Goal: Complete application form: Complete application form

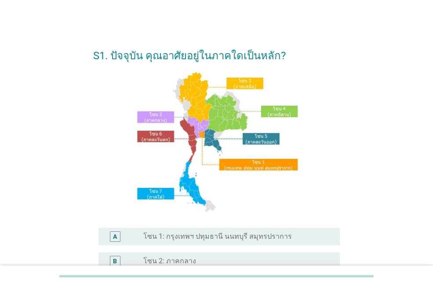
click at [221, 234] on label "โซน 1: กรุงเทพฯ ปทุมธานี นนทบุรี สมุทรปราการ" at bounding box center [217, 236] width 149 height 9
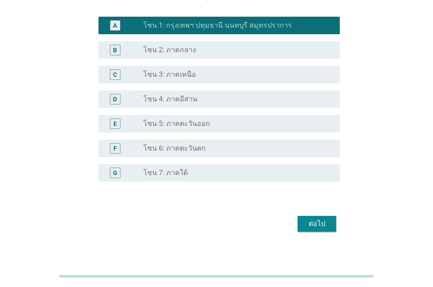
scroll to position [219, 0]
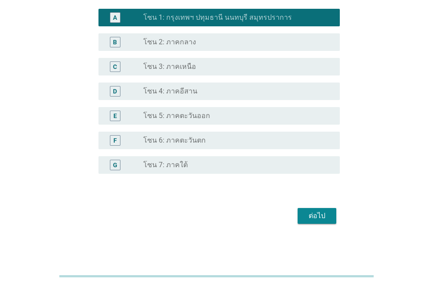
click at [309, 212] on div "ต่อไป" at bounding box center [316, 216] width 25 height 11
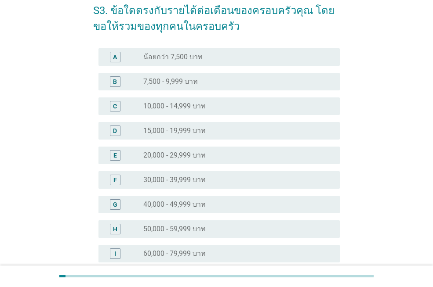
scroll to position [88, 0]
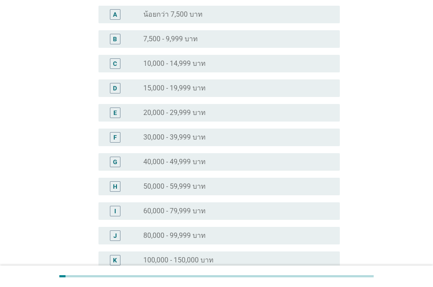
click at [205, 184] on label "50,000 - 59,999 บาท" at bounding box center [174, 186] width 62 height 9
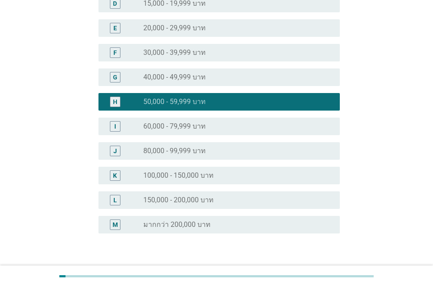
scroll to position [232, 0]
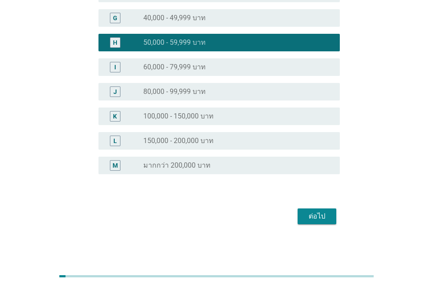
click at [331, 219] on button "ต่อไป" at bounding box center [316, 217] width 39 height 16
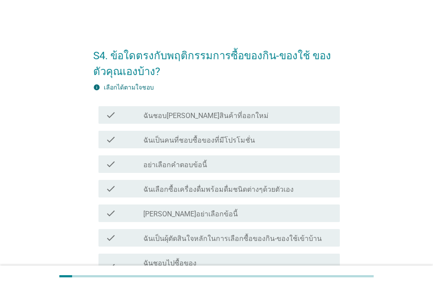
click at [265, 139] on div "check_box_outline_blank ฉันเป็นคนที่ชอบซื้อของที่มีโปรโมชั่น" at bounding box center [237, 139] width 189 height 11
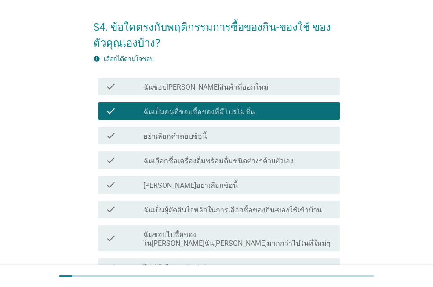
scroll to position [44, 0]
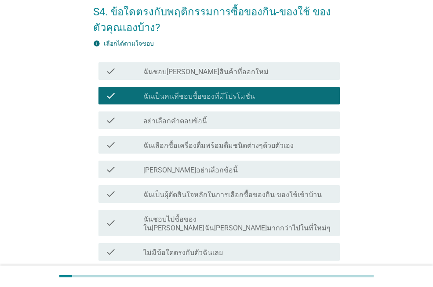
click at [285, 149] on div "check_box_outline_blank ฉันเลือกซื้อเครื่องดื่มพร้อมดื่มชนิดต่างๆด้วยตัวเอง" at bounding box center [237, 145] width 189 height 11
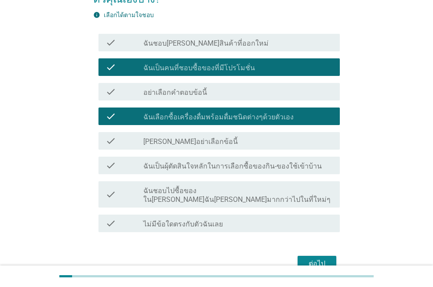
scroll to position [88, 0]
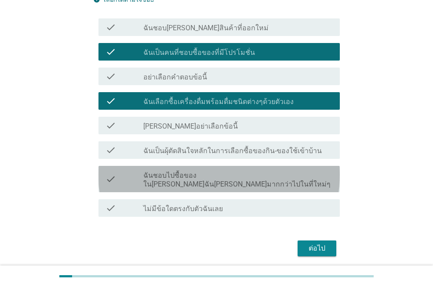
click at [309, 174] on div "check_box_outline_blank ฉันชอบไปซื้อของใน[PERSON_NAME]ฉัน[PERSON_NAME]มากกว่าไป…" at bounding box center [237, 179] width 189 height 19
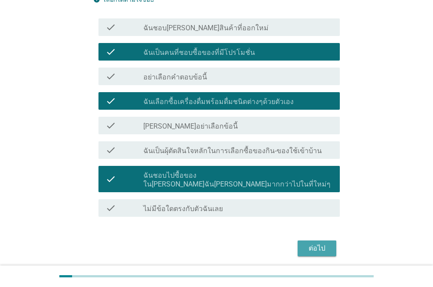
click at [314, 245] on div "ต่อไป" at bounding box center [316, 248] width 25 height 11
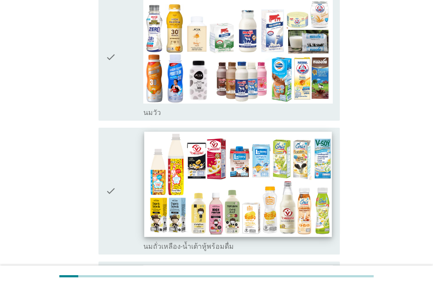
scroll to position [132, 0]
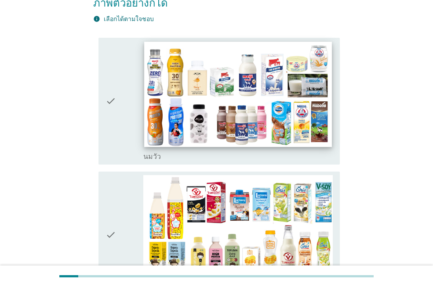
click at [214, 116] on img at bounding box center [237, 94] width 187 height 105
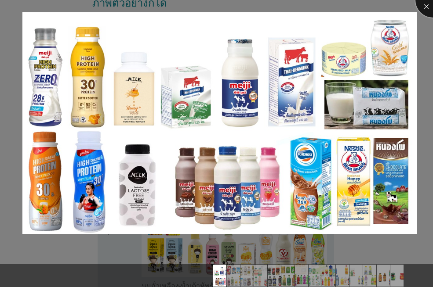
click at [422, 12] on div at bounding box center [432, -1] width 35 height 35
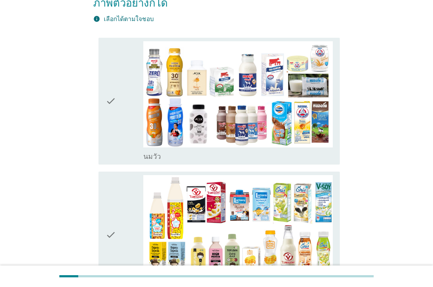
click at [112, 111] on icon "check" at bounding box center [110, 101] width 11 height 120
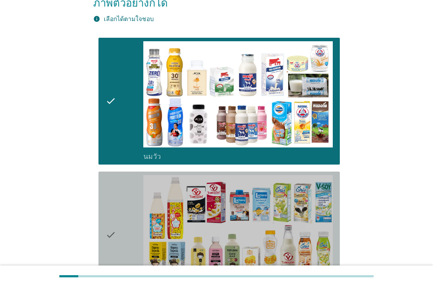
click at [116, 221] on icon "check" at bounding box center [110, 235] width 11 height 120
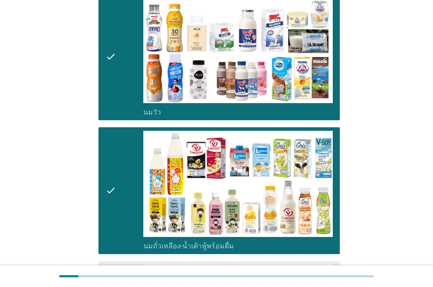
scroll to position [351, 0]
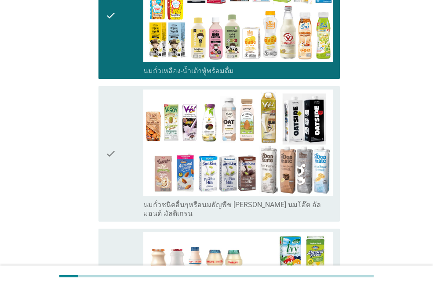
click at [110, 172] on icon "check" at bounding box center [110, 154] width 11 height 129
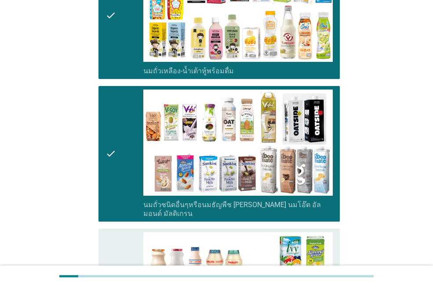
click at [106, 232] on icon "check" at bounding box center [110, 292] width 11 height 120
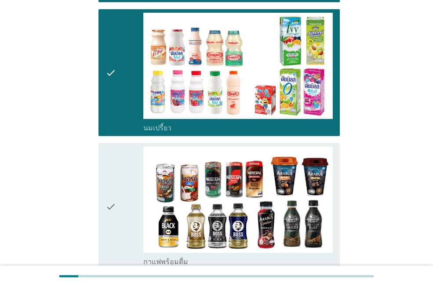
click at [114, 201] on icon "check" at bounding box center [110, 207] width 11 height 120
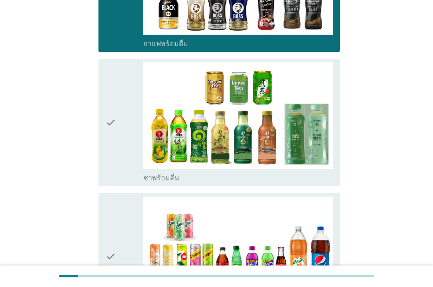
scroll to position [791, 0]
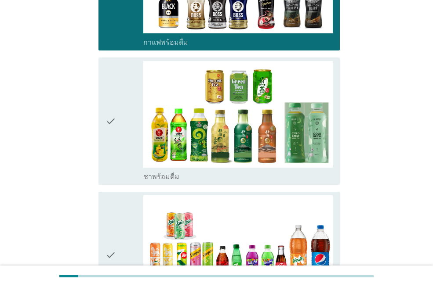
click at [114, 138] on icon "check" at bounding box center [110, 121] width 11 height 120
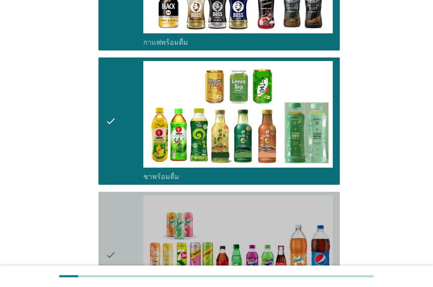
click at [115, 196] on icon "check" at bounding box center [110, 256] width 11 height 120
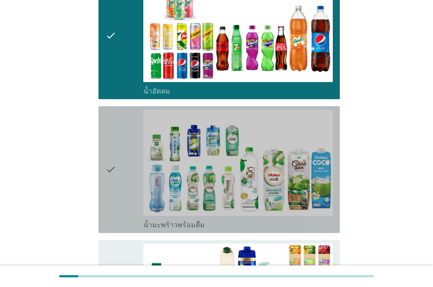
click at [119, 163] on div "check" at bounding box center [124, 170] width 38 height 120
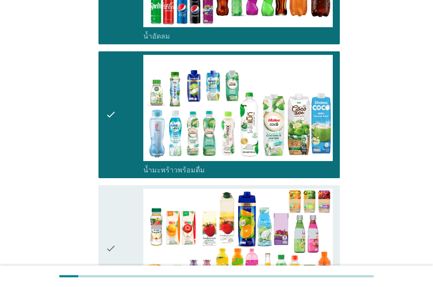
scroll to position [1142, 0]
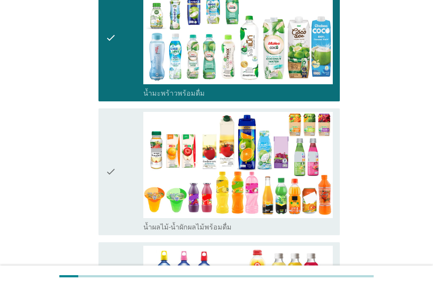
click at [118, 151] on div "check" at bounding box center [124, 172] width 38 height 120
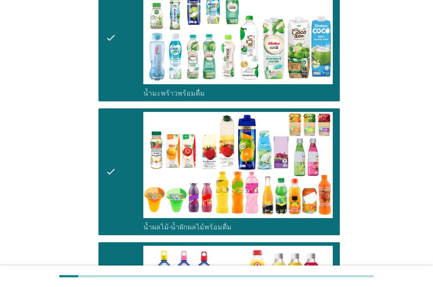
scroll to position [1362, 0]
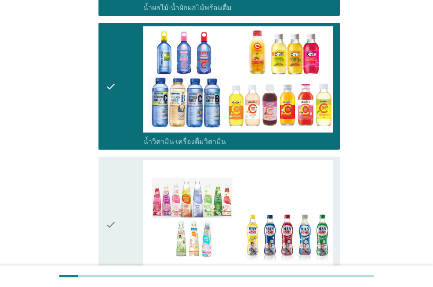
click at [126, 210] on div "check" at bounding box center [124, 224] width 38 height 129
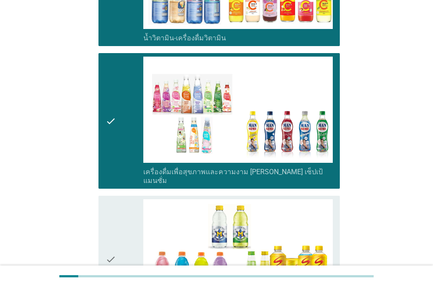
scroll to position [1582, 0]
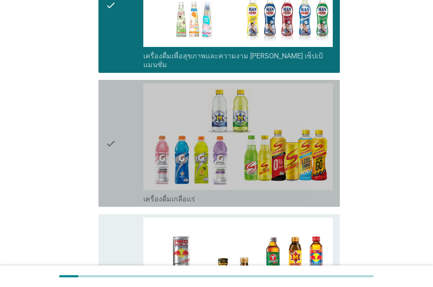
click at [127, 142] on div "check" at bounding box center [124, 143] width 38 height 120
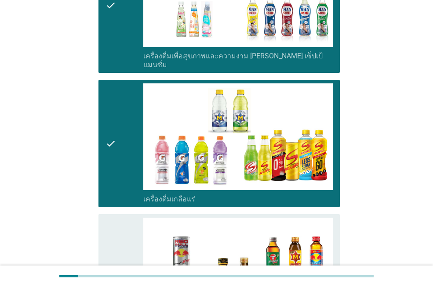
click at [123, 221] on div "check" at bounding box center [124, 278] width 38 height 120
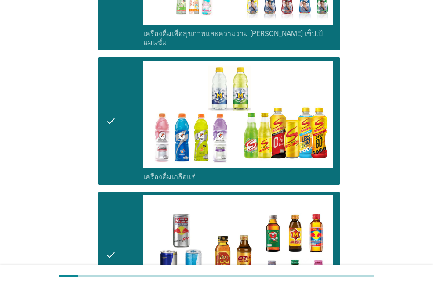
scroll to position [1845, 0]
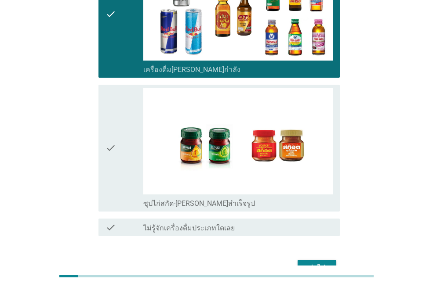
click at [117, 139] on div "check" at bounding box center [124, 148] width 38 height 120
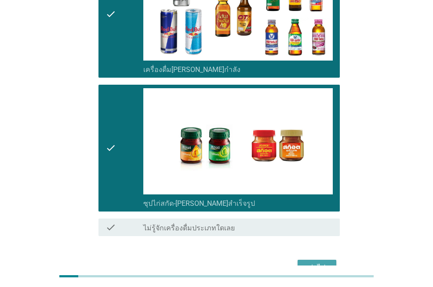
click at [312, 263] on div "ต่อไป" at bounding box center [316, 268] width 25 height 11
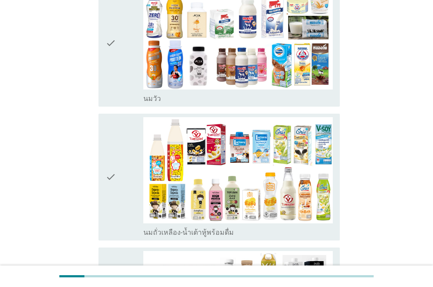
scroll to position [132, 0]
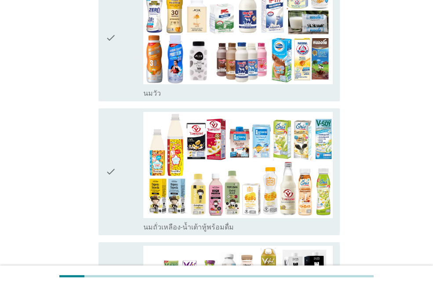
click at [109, 64] on icon "check" at bounding box center [110, 38] width 11 height 120
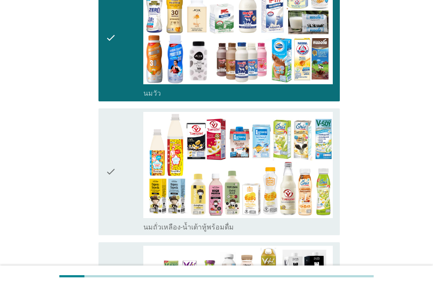
click at [99, 173] on div "check check_box_outline_blank นมถั่วเหลือง-น้ำเต้าหู้พร้อมดื่ม" at bounding box center [218, 172] width 241 height 127
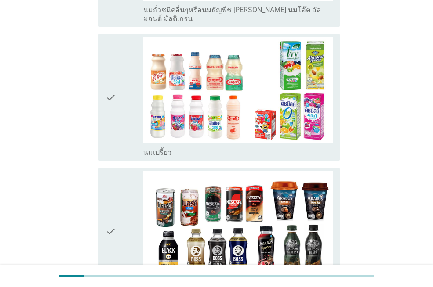
click at [109, 94] on icon "check" at bounding box center [110, 97] width 11 height 120
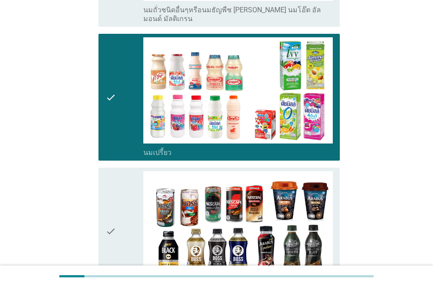
scroll to position [703, 0]
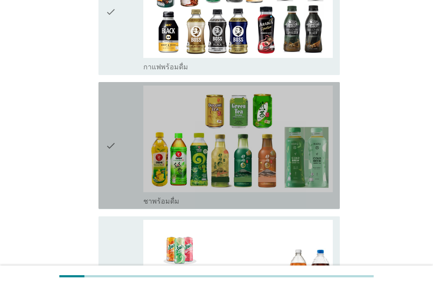
click at [112, 123] on icon "check" at bounding box center [110, 146] width 11 height 120
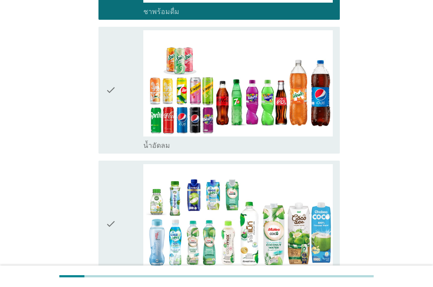
scroll to position [923, 0]
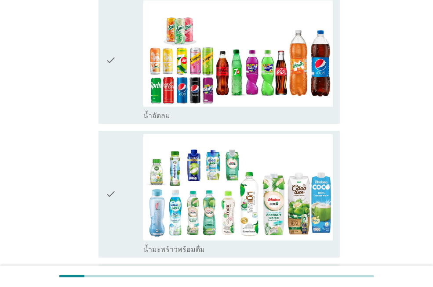
click at [120, 80] on div "check" at bounding box center [124, 60] width 38 height 120
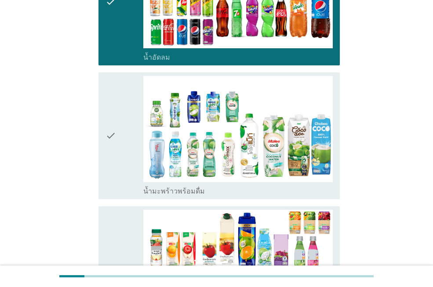
scroll to position [1098, 0]
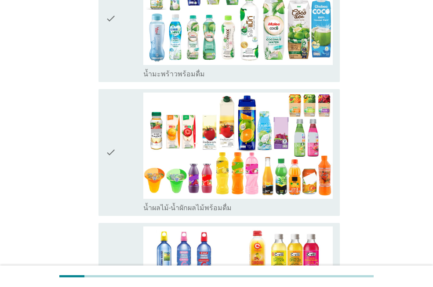
click at [101, 45] on div "check check_box_outline_blank น้ำมะพร้าวพร้อมดื่ม" at bounding box center [218, 18] width 241 height 127
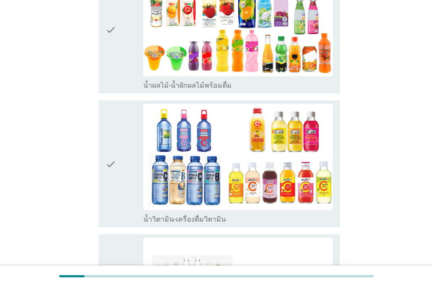
scroll to position [1274, 0]
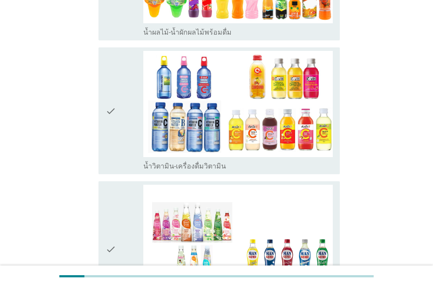
click at [123, 104] on div "check" at bounding box center [124, 111] width 38 height 120
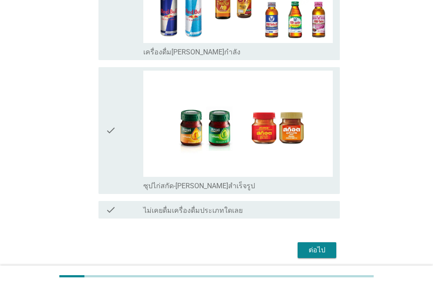
scroll to position [1800, 0]
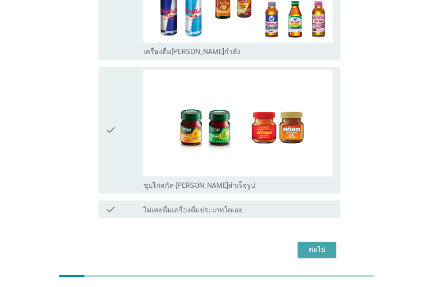
click at [329, 242] on button "ต่อไป" at bounding box center [316, 250] width 39 height 16
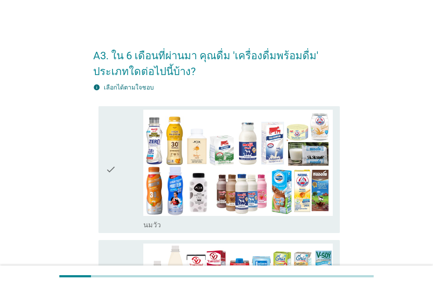
click at [108, 158] on icon "check" at bounding box center [110, 170] width 11 height 120
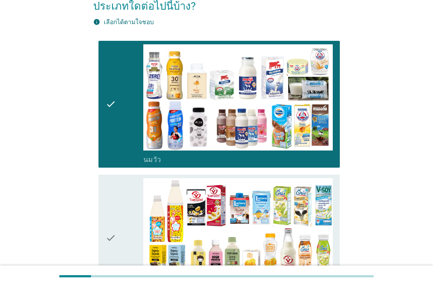
scroll to position [176, 0]
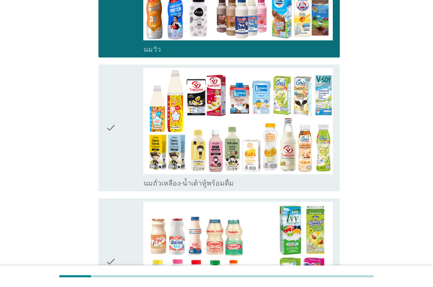
click at [111, 145] on icon "check" at bounding box center [110, 128] width 11 height 120
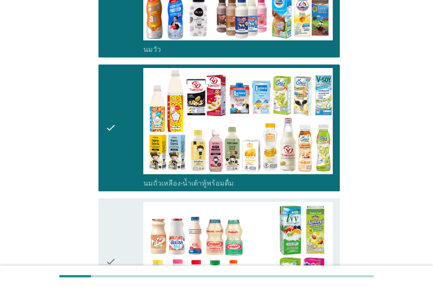
click at [112, 222] on icon "check" at bounding box center [110, 262] width 11 height 120
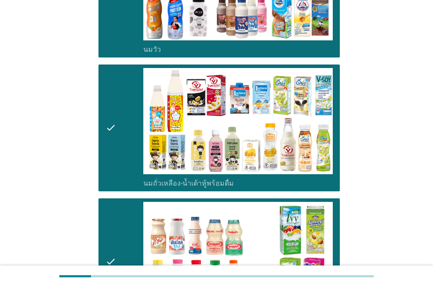
scroll to position [439, 0]
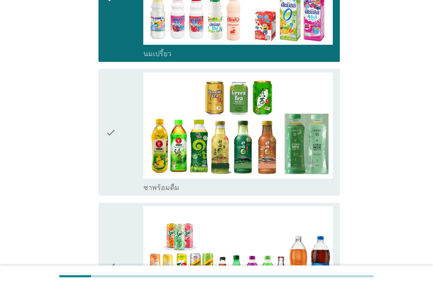
click at [112, 168] on icon "check" at bounding box center [110, 132] width 11 height 120
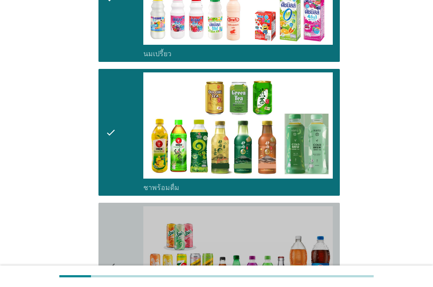
click at [109, 240] on icon "check" at bounding box center [110, 266] width 11 height 120
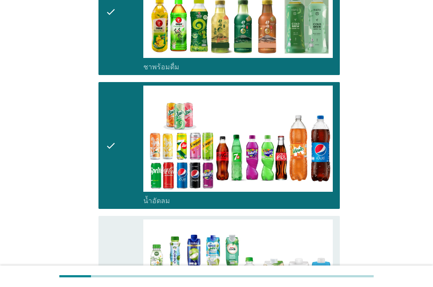
scroll to position [703, 0]
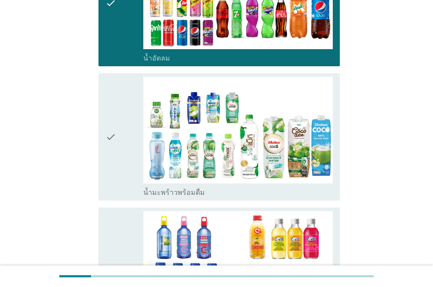
click at [123, 172] on div "check" at bounding box center [124, 137] width 38 height 120
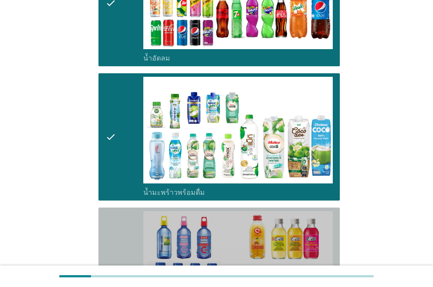
click at [120, 232] on div "check" at bounding box center [124, 271] width 38 height 120
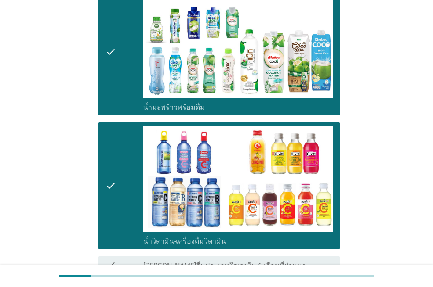
scroll to position [877, 0]
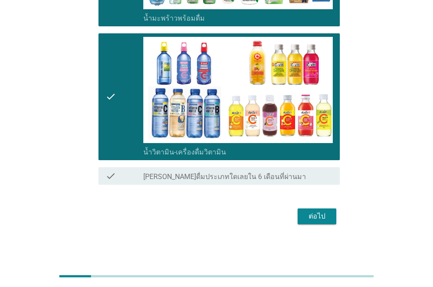
click at [315, 211] on div "ต่อไป" at bounding box center [316, 216] width 25 height 11
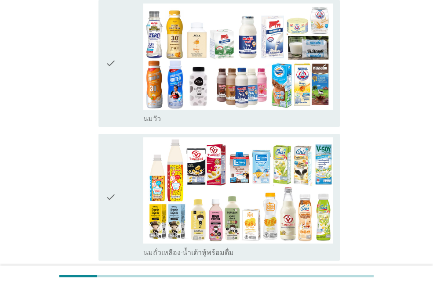
scroll to position [132, 0]
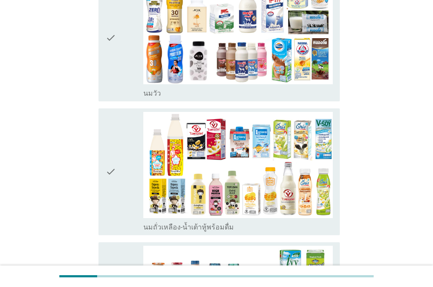
click at [111, 80] on icon "check" at bounding box center [110, 38] width 11 height 120
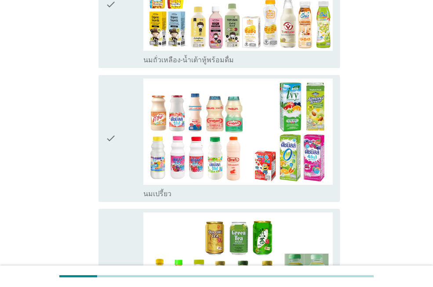
scroll to position [308, 0]
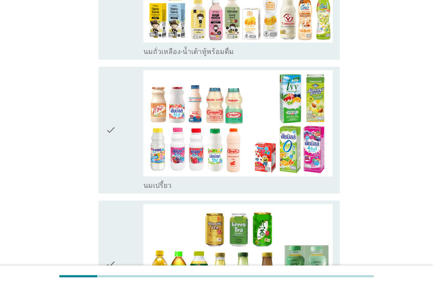
click at [119, 148] on div "check" at bounding box center [124, 130] width 38 height 120
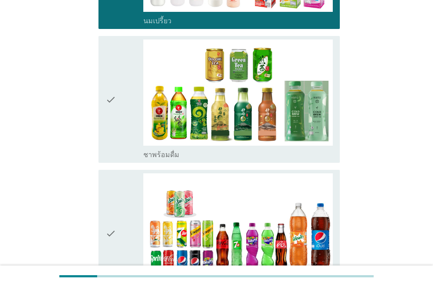
scroll to position [483, 0]
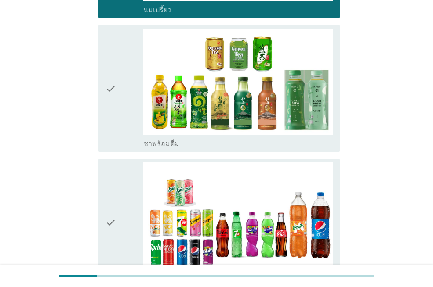
click at [123, 121] on div "check" at bounding box center [124, 89] width 38 height 120
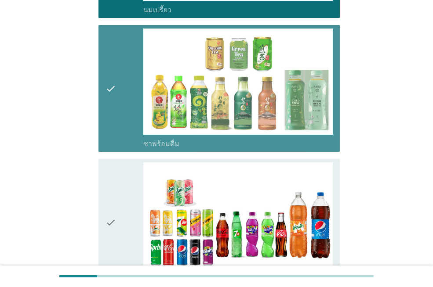
click at [116, 196] on icon "check" at bounding box center [110, 223] width 11 height 120
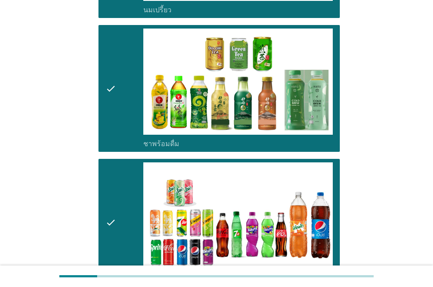
scroll to position [747, 0]
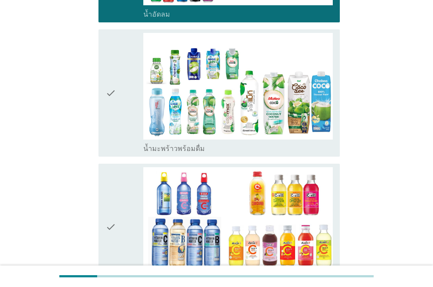
click at [116, 196] on icon "check" at bounding box center [110, 227] width 11 height 120
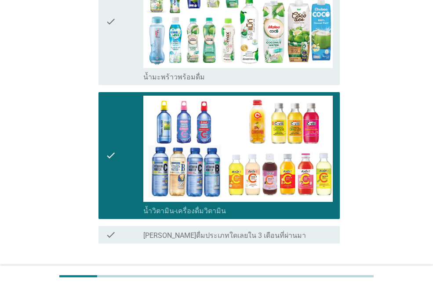
scroll to position [877, 0]
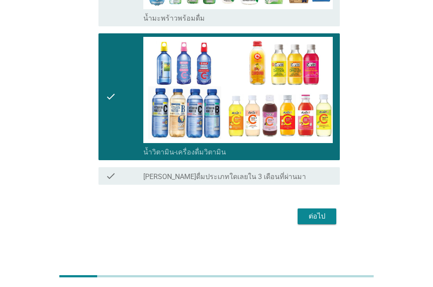
click at [320, 211] on div "ต่อไป" at bounding box center [316, 216] width 25 height 11
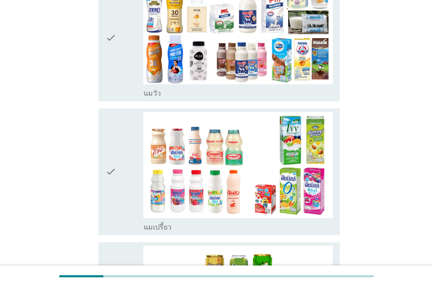
scroll to position [264, 0]
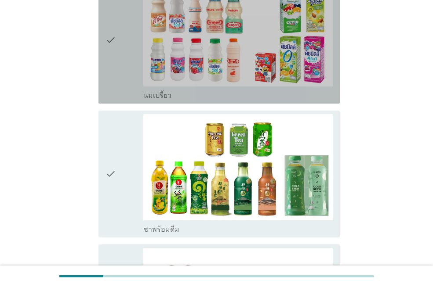
click at [120, 56] on div "check" at bounding box center [124, 40] width 38 height 120
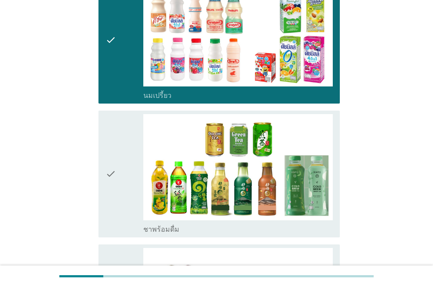
click at [103, 134] on div "check check_box ชาพร้อมดื่ม" at bounding box center [218, 174] width 241 height 127
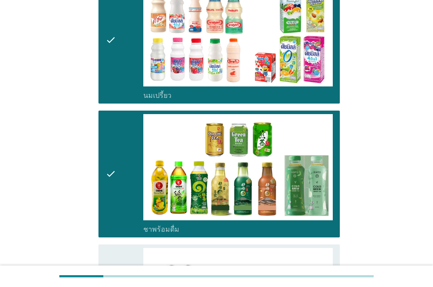
scroll to position [483, 0]
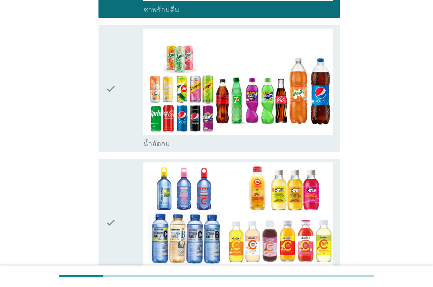
click at [113, 128] on icon "check" at bounding box center [110, 89] width 11 height 120
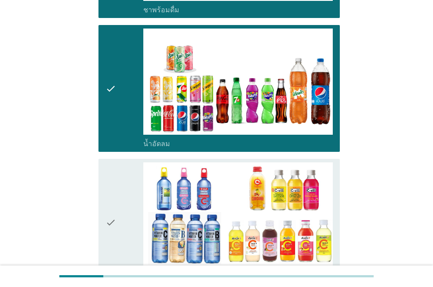
click at [109, 197] on icon "check" at bounding box center [110, 223] width 11 height 120
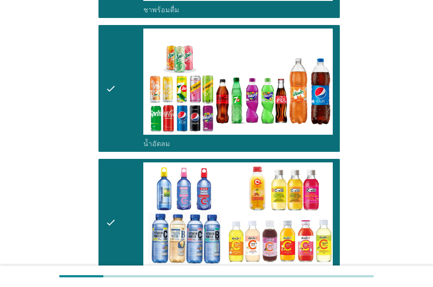
scroll to position [609, 0]
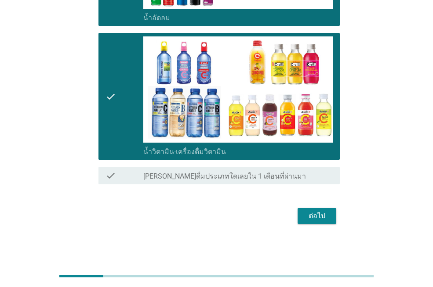
click at [327, 219] on div "ต่อไป" at bounding box center [316, 216] width 25 height 11
